Goal: Use online tool/utility: Utilize a website feature to perform a specific function

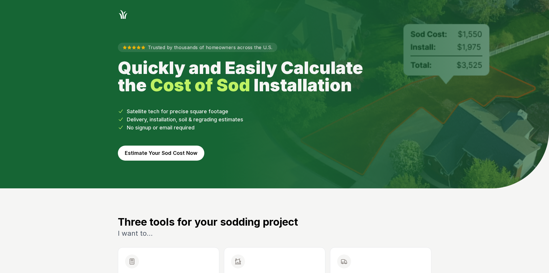
click at [163, 150] on button "Estimate Your Sod Cost Now" at bounding box center [161, 152] width 87 height 15
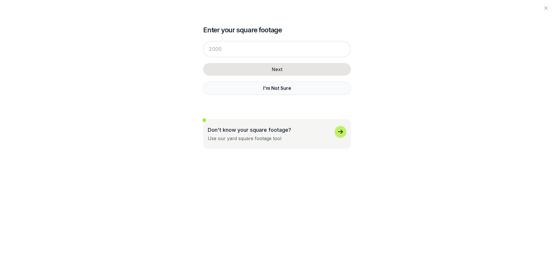
click at [215, 88] on button "I'm Not Sure" at bounding box center [277, 87] width 148 height 13
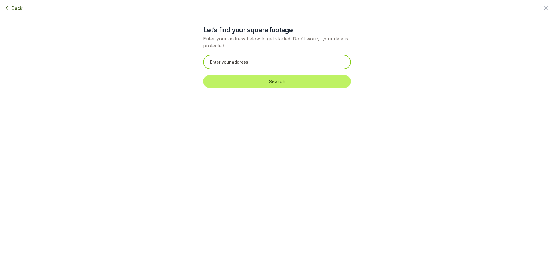
click at [224, 59] on input "text" at bounding box center [277, 62] width 148 height 14
paste input "1377 Liberty Park Dr Braselton, GA 30517-2159"
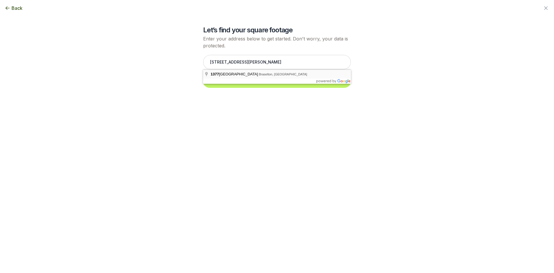
type input "1377 Liberty Park Drive, Braselton, GA"
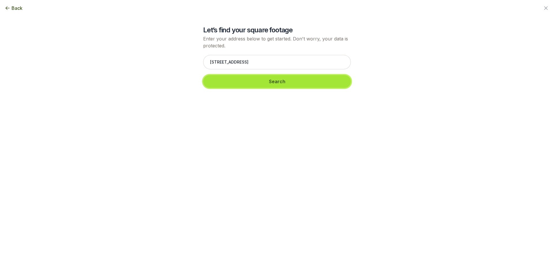
click at [234, 81] on button "Search" at bounding box center [277, 81] width 148 height 13
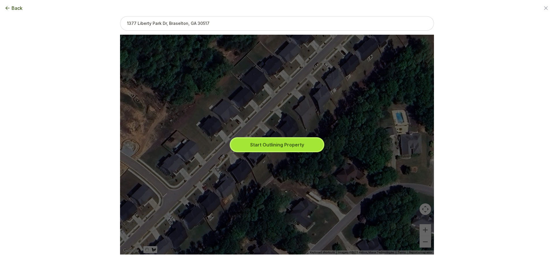
click at [277, 140] on button "Start Outlining Property" at bounding box center [277, 144] width 92 height 13
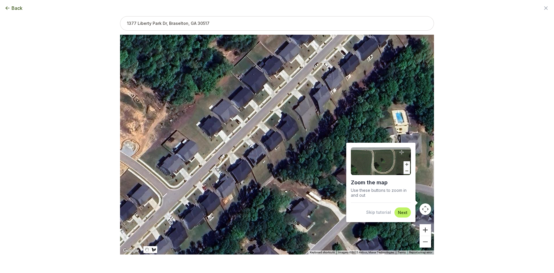
click at [427, 233] on button "Zoom in" at bounding box center [425, 230] width 12 height 12
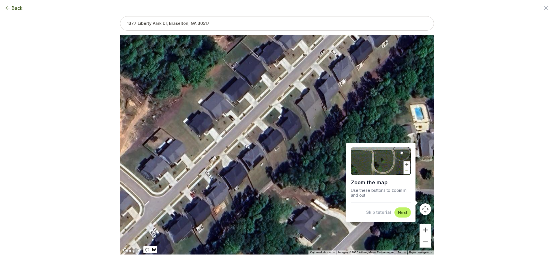
click at [425, 228] on button "Zoom in" at bounding box center [425, 230] width 12 height 12
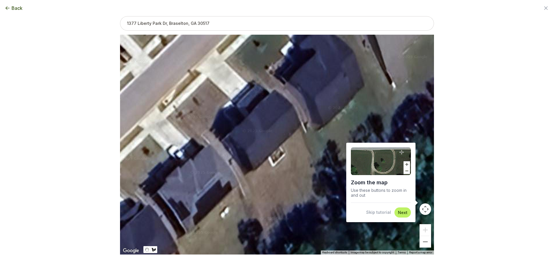
click at [376, 212] on button "Skip tutorial" at bounding box center [378, 212] width 25 height 6
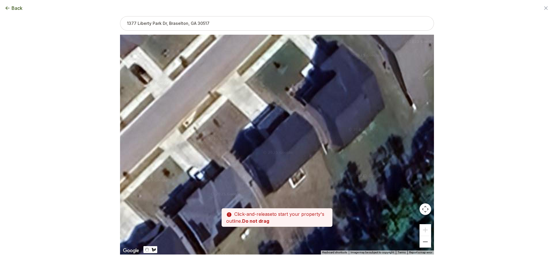
drag, startPoint x: 321, startPoint y: 183, endPoint x: 320, endPoint y: 190, distance: 7.0
click at [336, 198] on div at bounding box center [277, 144] width 314 height 219
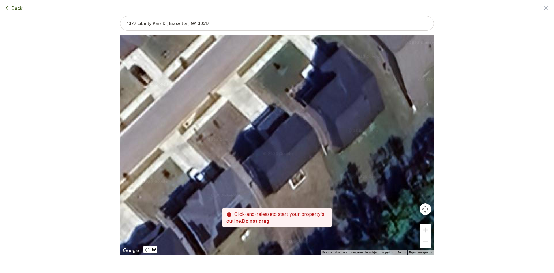
drag, startPoint x: 272, startPoint y: 193, endPoint x: 267, endPoint y: 196, distance: 5.8
click at [269, 196] on div at bounding box center [277, 144] width 314 height 219
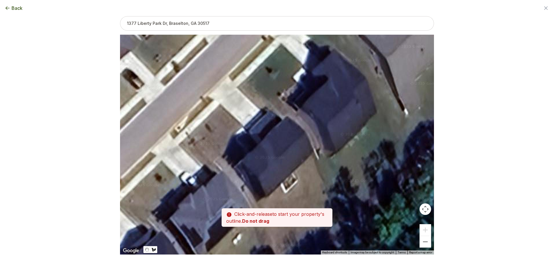
click at [266, 196] on div at bounding box center [277, 144] width 314 height 219
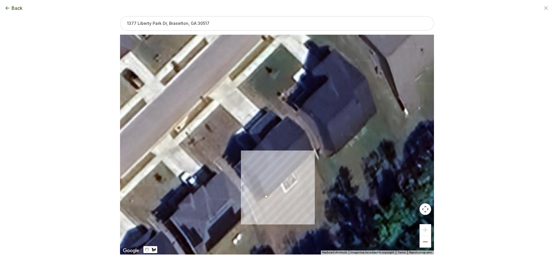
click at [257, 202] on div at bounding box center [277, 144] width 314 height 219
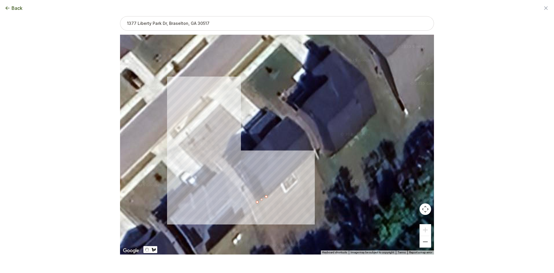
click at [188, 134] on div at bounding box center [277, 144] width 314 height 219
click at [220, 104] on div at bounding box center [277, 144] width 314 height 219
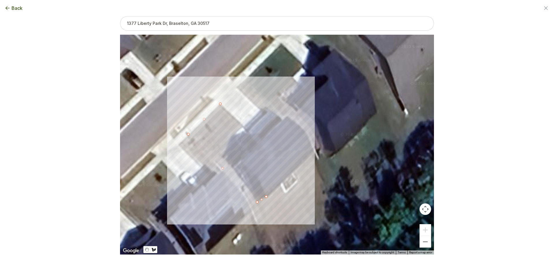
click at [243, 126] on div at bounding box center [277, 144] width 314 height 219
click at [235, 134] on div at bounding box center [277, 144] width 314 height 219
click at [237, 146] on div at bounding box center [277, 144] width 314 height 219
click at [243, 159] on div at bounding box center [277, 144] width 314 height 219
click at [234, 166] on div at bounding box center [277, 144] width 314 height 219
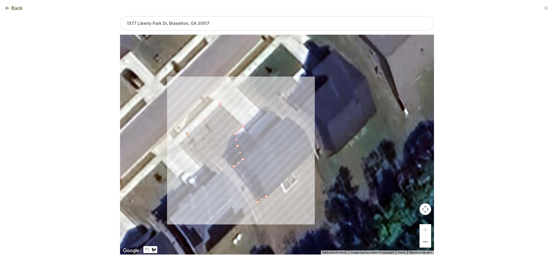
click at [266, 196] on div at bounding box center [277, 144] width 314 height 219
click at [237, 264] on button "Select another area" at bounding box center [237, 263] width 41 height 6
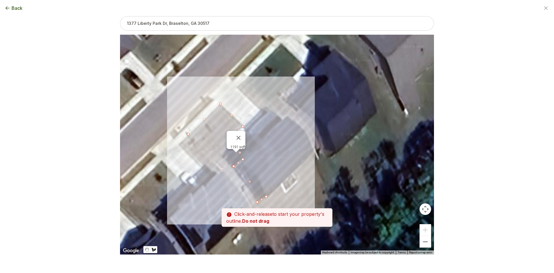
click at [263, 110] on div at bounding box center [277, 144] width 314 height 219
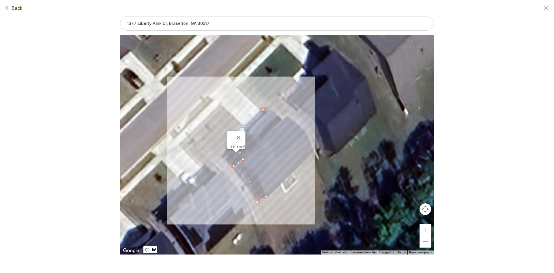
click at [236, 87] on div at bounding box center [277, 144] width 314 height 219
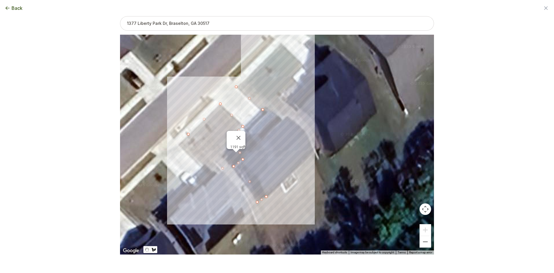
click at [250, 79] on div at bounding box center [277, 144] width 314 height 219
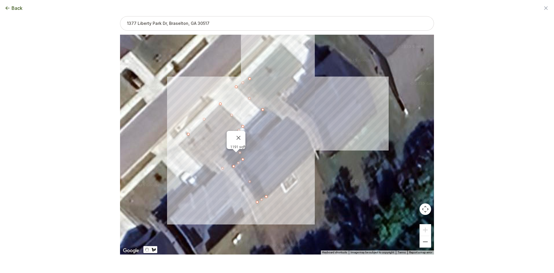
click at [319, 144] on div at bounding box center [277, 144] width 314 height 219
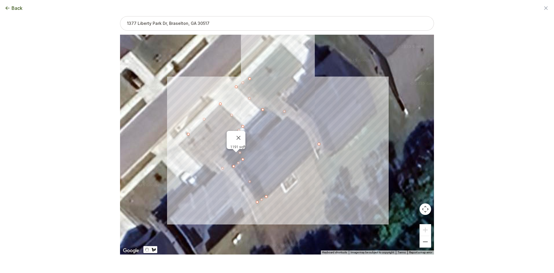
click at [313, 150] on div at bounding box center [277, 144] width 314 height 219
click at [306, 131] on div at bounding box center [277, 144] width 314 height 219
click at [286, 116] on div at bounding box center [277, 144] width 314 height 219
click at [281, 121] on div at bounding box center [277, 144] width 314 height 219
click at [263, 109] on div at bounding box center [277, 144] width 314 height 219
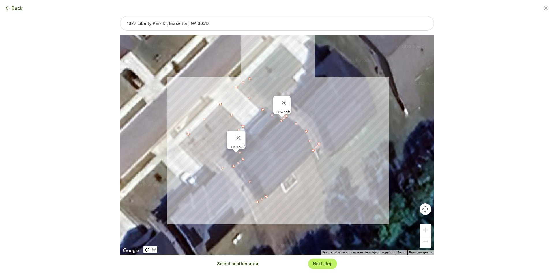
click at [243, 263] on button "Select another area" at bounding box center [237, 263] width 41 height 6
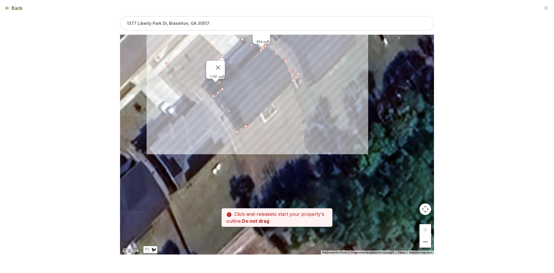
drag, startPoint x: 276, startPoint y: 180, endPoint x: 256, endPoint y: 109, distance: 74.1
click at [256, 109] on div at bounding box center [277, 144] width 314 height 219
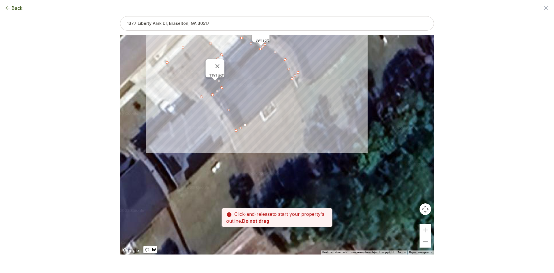
drag, startPoint x: 260, startPoint y: 115, endPoint x: 252, endPoint y: 125, distance: 13.3
click at [260, 115] on div at bounding box center [277, 144] width 314 height 219
click at [230, 137] on div at bounding box center [277, 144] width 314 height 219
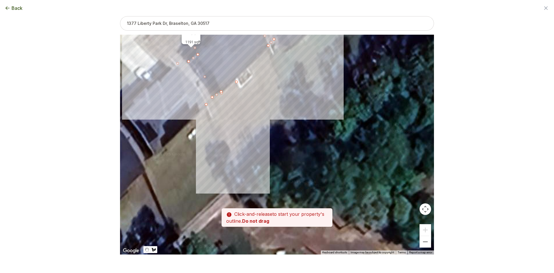
drag, startPoint x: 253, startPoint y: 163, endPoint x: 219, endPoint y: 117, distance: 56.6
click at [219, 117] on div at bounding box center [277, 144] width 314 height 219
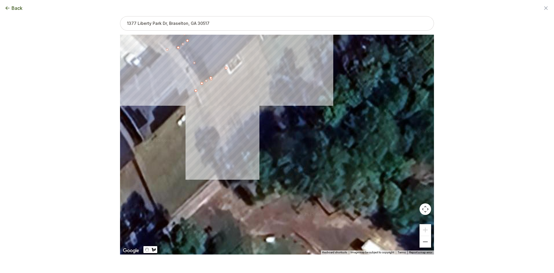
click at [238, 155] on div at bounding box center [277, 144] width 314 height 219
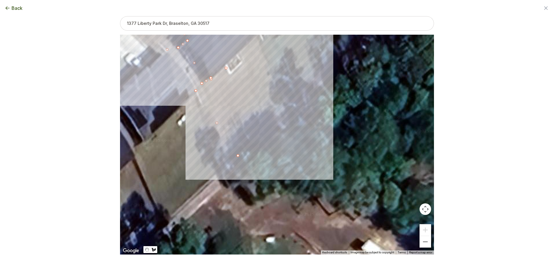
click at [292, 115] on div at bounding box center [277, 144] width 314 height 219
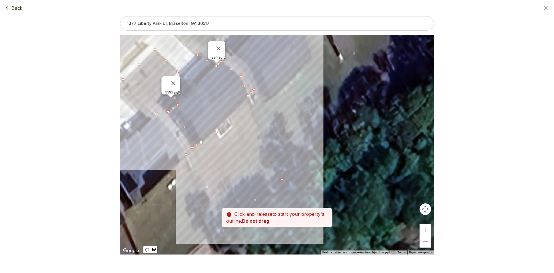
drag, startPoint x: 304, startPoint y: 89, endPoint x: 295, endPoint y: 146, distance: 57.5
click at [296, 148] on div at bounding box center [277, 144] width 314 height 219
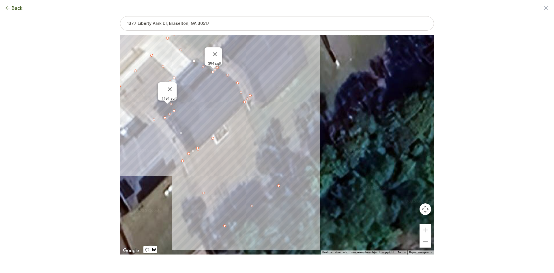
click at [249, 106] on div at bounding box center [277, 144] width 314 height 219
click at [227, 124] on div at bounding box center [277, 144] width 314 height 219
click at [229, 130] on div at bounding box center [277, 144] width 314 height 219
click at [216, 146] on div at bounding box center [277, 144] width 314 height 219
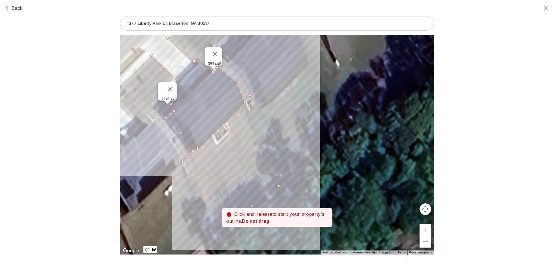
click at [217, 145] on div at bounding box center [277, 144] width 314 height 219
click at [211, 137] on div at bounding box center [277, 144] width 314 height 219
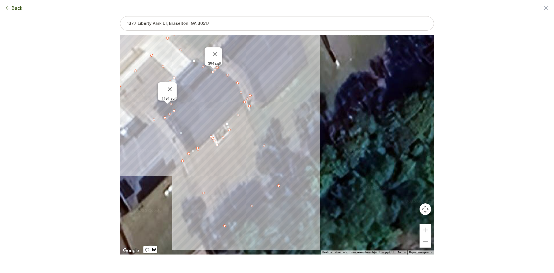
click at [213, 138] on div at bounding box center [277, 144] width 314 height 219
type input "4487"
drag, startPoint x: 199, startPoint y: 118, endPoint x: 204, endPoint y: 134, distance: 17.0
click at [204, 134] on div "1191 sqft 394 sqft 2902 sqft" at bounding box center [277, 144] width 314 height 219
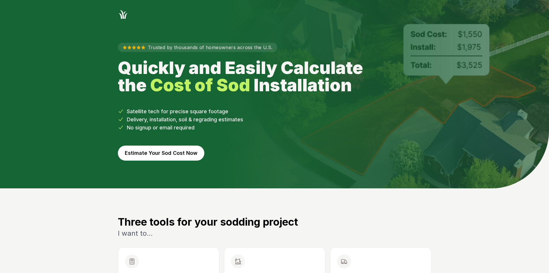
click at [170, 157] on button "Estimate Your Sod Cost Now" at bounding box center [161, 152] width 87 height 15
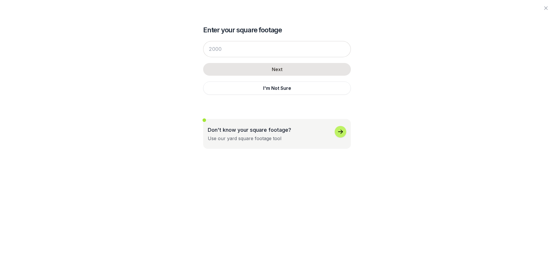
click at [223, 86] on button "I'm Not Sure" at bounding box center [277, 87] width 148 height 13
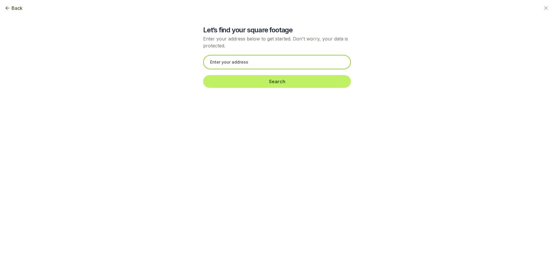
click at [235, 63] on input "text" at bounding box center [277, 62] width 148 height 14
paste input "[STREET_ADDRESS][PERSON_NAME][PERSON_NAME]"
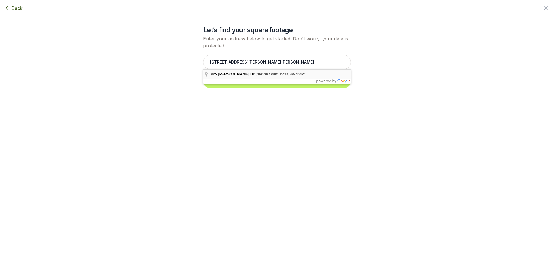
type input "[STREET_ADDRESS][PERSON_NAME]"
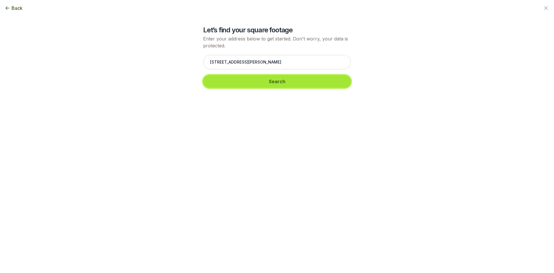
click at [231, 82] on button "Search" at bounding box center [277, 81] width 148 height 13
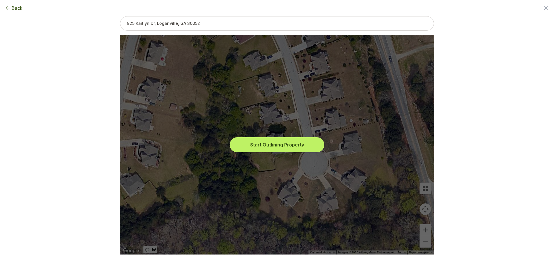
click at [250, 140] on button "Start Outlining Property" at bounding box center [277, 144] width 92 height 13
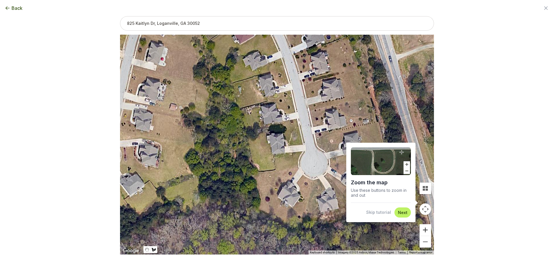
click at [425, 226] on button "Zoom in" at bounding box center [425, 230] width 12 height 12
drag, startPoint x: 425, startPoint y: 226, endPoint x: 420, endPoint y: 226, distance: 4.9
click at [424, 226] on button "Zoom in" at bounding box center [425, 230] width 12 height 12
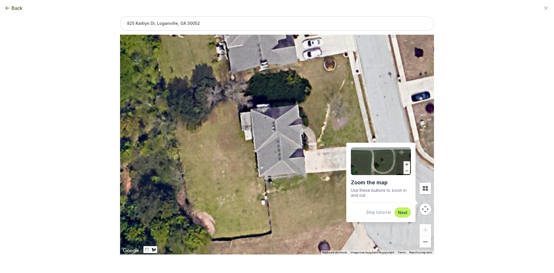
click at [385, 212] on button "Skip tutorial" at bounding box center [378, 212] width 25 height 6
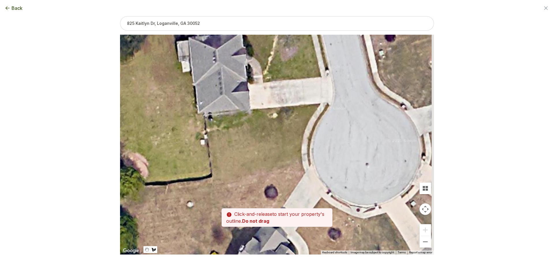
drag, startPoint x: 347, startPoint y: 182, endPoint x: 245, endPoint y: 127, distance: 115.4
click at [293, 123] on div at bounding box center [277, 144] width 314 height 219
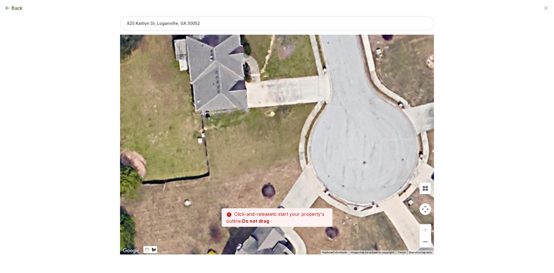
click at [203, 117] on div at bounding box center [277, 144] width 314 height 219
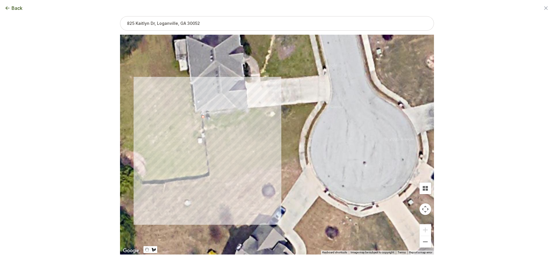
click at [210, 174] on div at bounding box center [277, 144] width 314 height 219
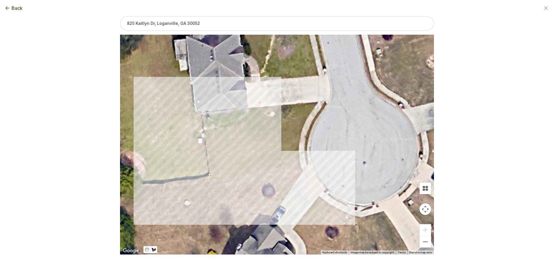
click at [299, 163] on div at bounding box center [277, 144] width 314 height 219
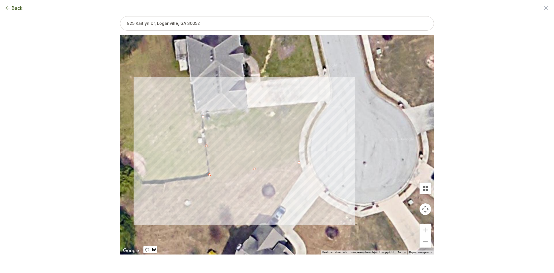
click at [299, 152] on div at bounding box center [277, 144] width 314 height 219
click at [299, 142] on div at bounding box center [277, 144] width 314 height 219
drag, startPoint x: 302, startPoint y: 130, endPoint x: 304, endPoint y: 127, distance: 3.3
click at [302, 130] on div at bounding box center [277, 144] width 314 height 219
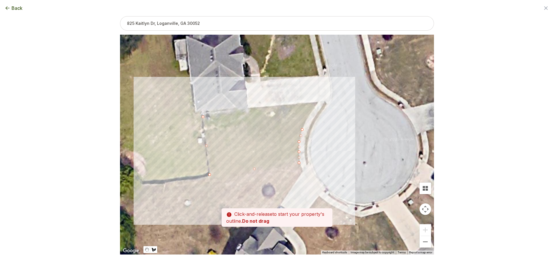
click at [307, 119] on div at bounding box center [277, 144] width 314 height 219
click at [313, 110] on div at bounding box center [277, 144] width 314 height 219
click at [318, 102] on div at bounding box center [277, 144] width 314 height 219
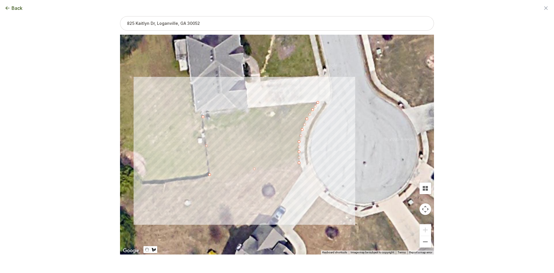
click at [295, 104] on div at bounding box center [277, 144] width 314 height 219
click at [249, 109] on div at bounding box center [277, 144] width 314 height 219
click at [245, 112] on div at bounding box center [277, 144] width 314 height 219
click at [202, 117] on div at bounding box center [277, 144] width 314 height 219
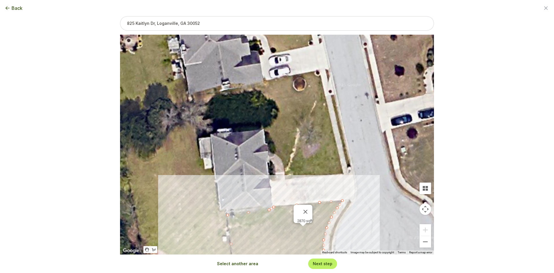
drag, startPoint x: 217, startPoint y: 98, endPoint x: 235, endPoint y: 212, distance: 115.6
click at [236, 213] on div "2870 sqft" at bounding box center [277, 144] width 314 height 219
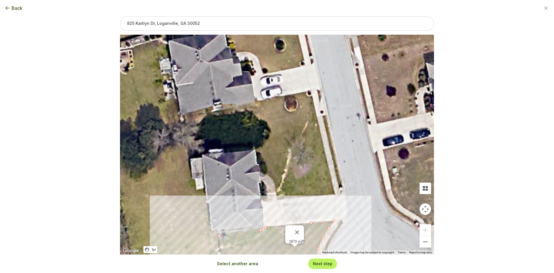
click at [246, 263] on button "Select another area" at bounding box center [237, 263] width 41 height 6
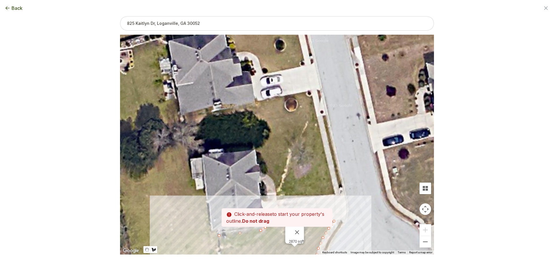
click at [277, 199] on div at bounding box center [277, 144] width 314 height 219
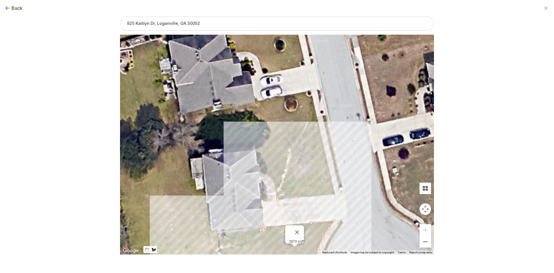
click at [335, 194] on div at bounding box center [277, 144] width 314 height 219
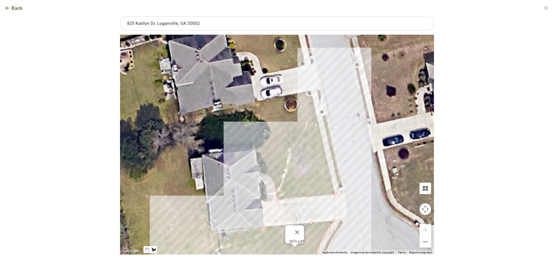
click at [314, 106] on div at bounding box center [277, 144] width 314 height 219
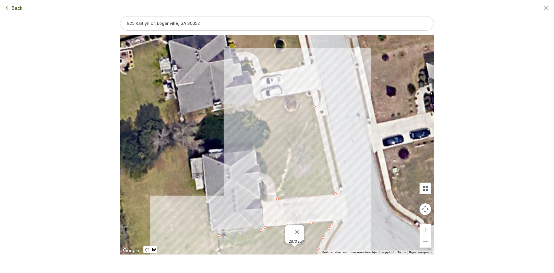
click at [294, 112] on div at bounding box center [277, 144] width 314 height 219
click at [247, 120] on div at bounding box center [277, 144] width 314 height 219
click at [254, 150] on div at bounding box center [277, 144] width 314 height 219
click at [269, 174] on div at bounding box center [277, 144] width 314 height 219
click at [274, 183] on div at bounding box center [277, 144] width 314 height 219
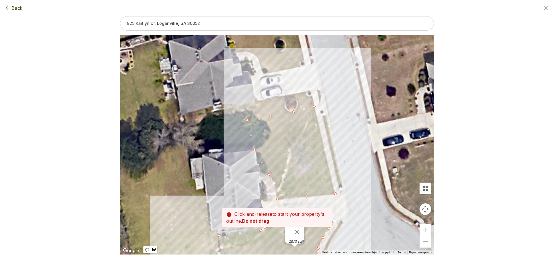
click at [277, 198] on div at bounding box center [277, 144] width 314 height 219
type input "5588"
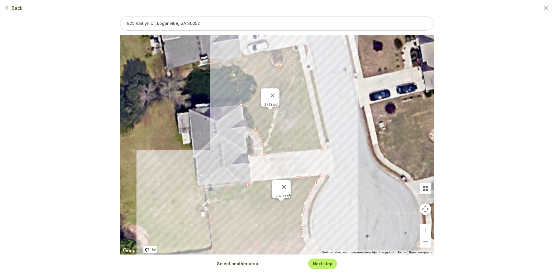
drag, startPoint x: 232, startPoint y: 151, endPoint x: 218, endPoint y: 102, distance: 51.0
click at [218, 102] on div "2870 sqft 2718 sqft" at bounding box center [277, 144] width 314 height 219
